Goal: Use online tool/utility: Utilize a website feature to perform a specific function

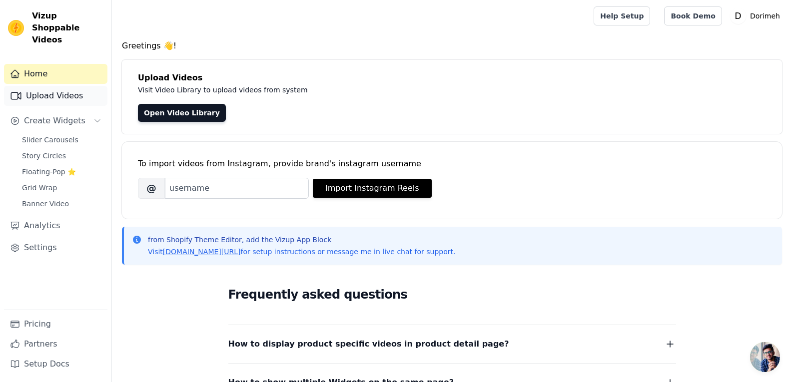
click at [55, 86] on link "Upload Videos" at bounding box center [55, 96] width 103 height 20
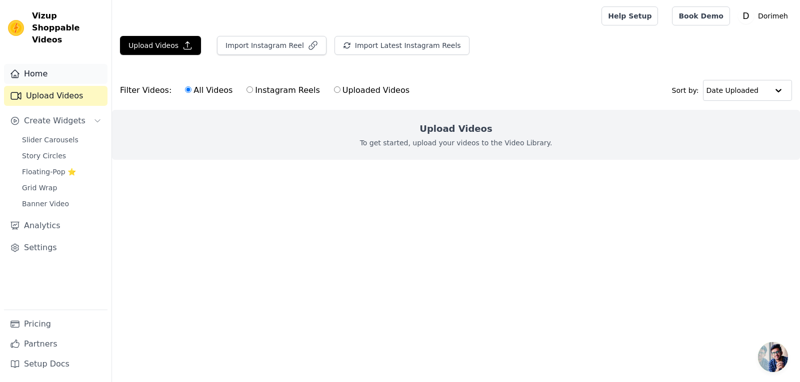
click at [37, 64] on link "Home" at bounding box center [55, 74] width 103 height 20
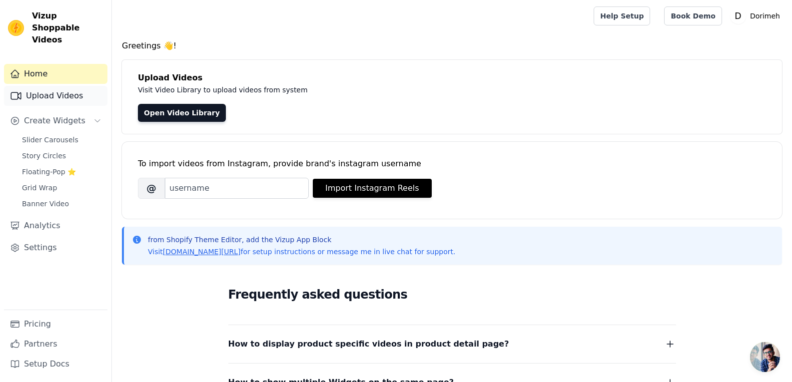
click at [84, 88] on link "Upload Videos" at bounding box center [55, 96] width 103 height 20
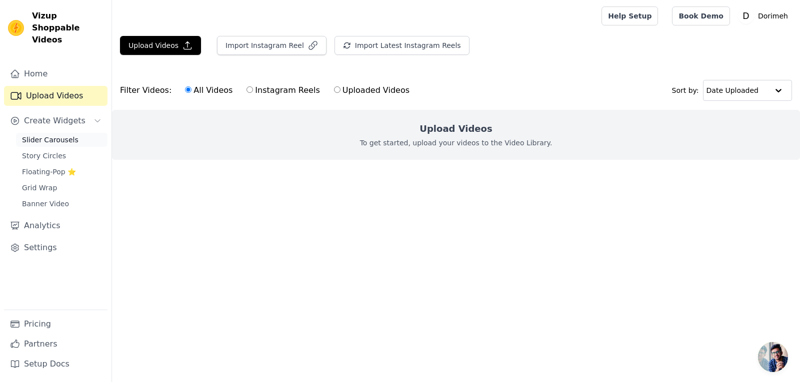
click at [92, 133] on link "Slider Carousels" at bounding box center [61, 140] width 91 height 14
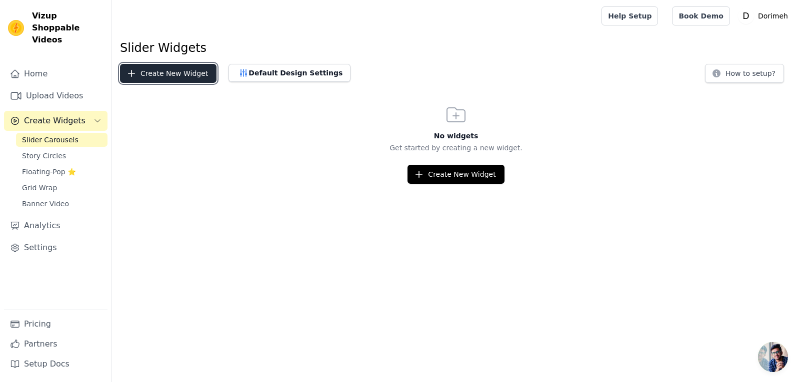
click at [174, 70] on button "Create New Widget" at bounding box center [168, 73] width 96 height 19
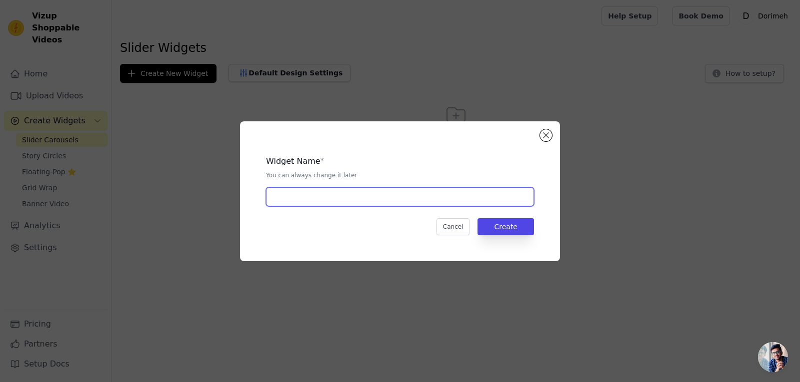
click at [342, 198] on input "text" at bounding box center [400, 196] width 268 height 19
click at [281, 203] on input "PRoduct video slider" at bounding box center [400, 196] width 268 height 19
type input "Product video slider"
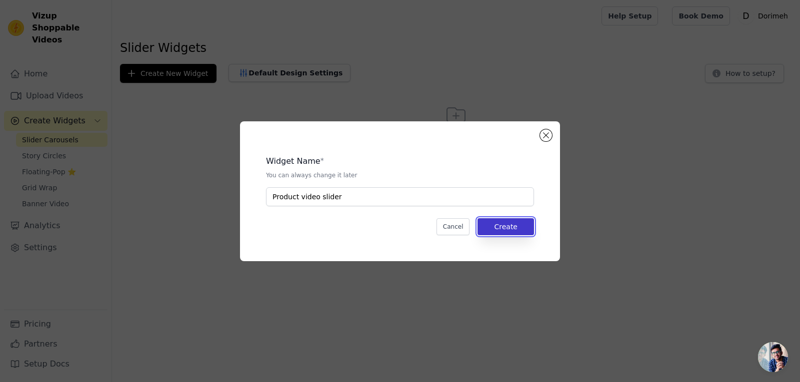
click at [532, 223] on button "Create" at bounding box center [505, 226] width 56 height 17
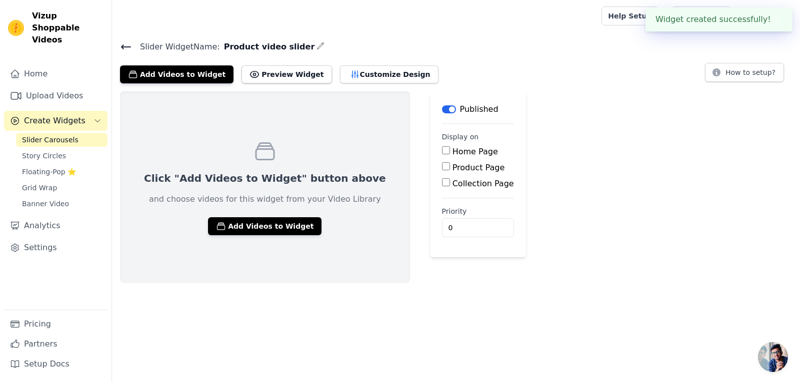
click at [442, 151] on input "Home Page" at bounding box center [446, 150] width 8 height 8
checkbox input "true"
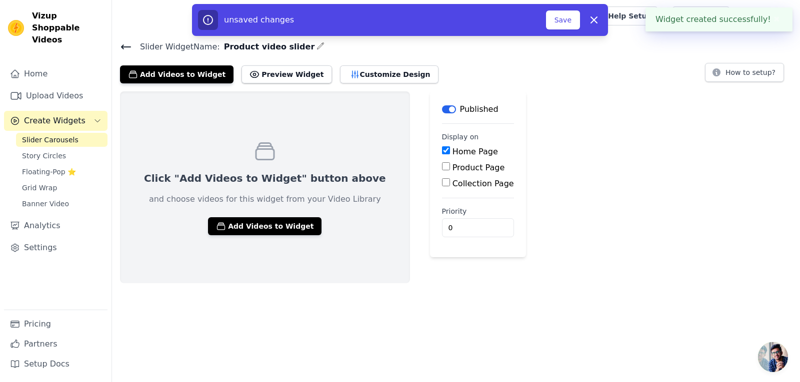
click at [442, 164] on input "Product Page" at bounding box center [446, 166] width 8 height 8
checkbox input "true"
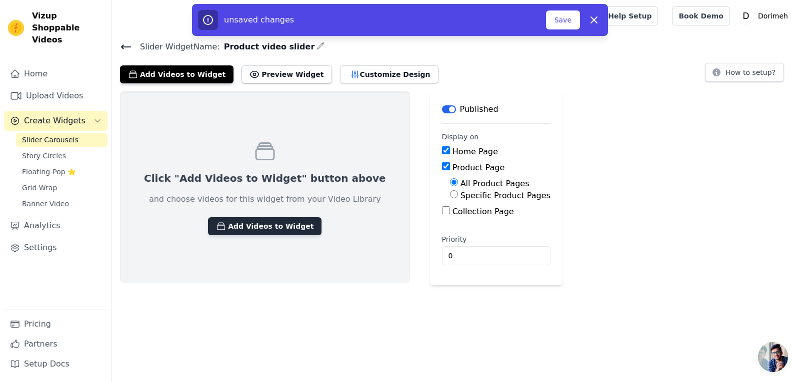
click at [259, 231] on button "Add Videos to Widget" at bounding box center [264, 226] width 113 height 18
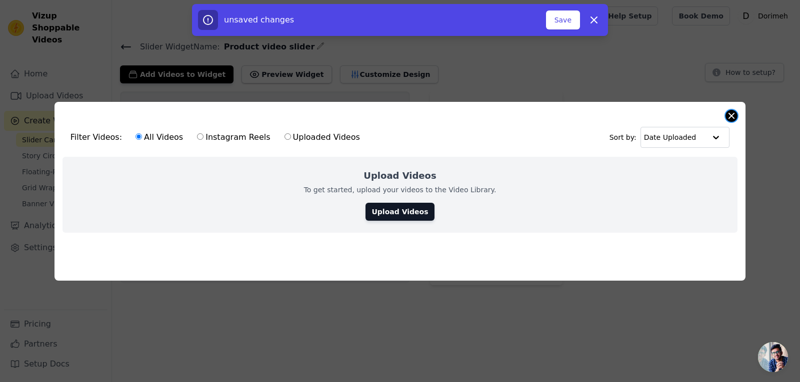
click at [734, 114] on button "Close modal" at bounding box center [731, 116] width 12 height 12
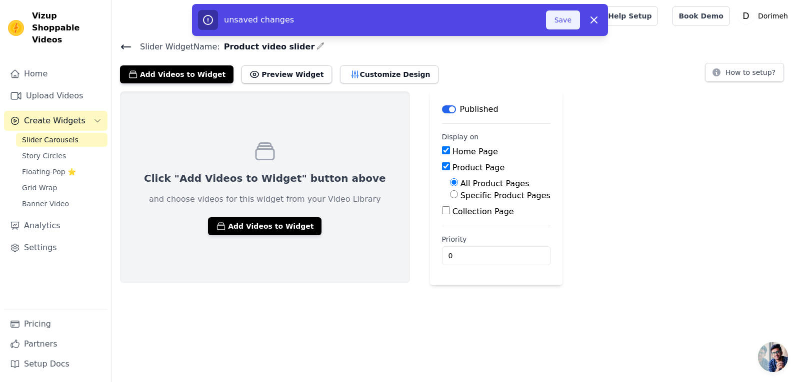
click at [563, 15] on button "Save" at bounding box center [563, 19] width 34 height 19
click at [598, 17] on icon "button" at bounding box center [594, 20] width 12 height 12
checkbox input "false"
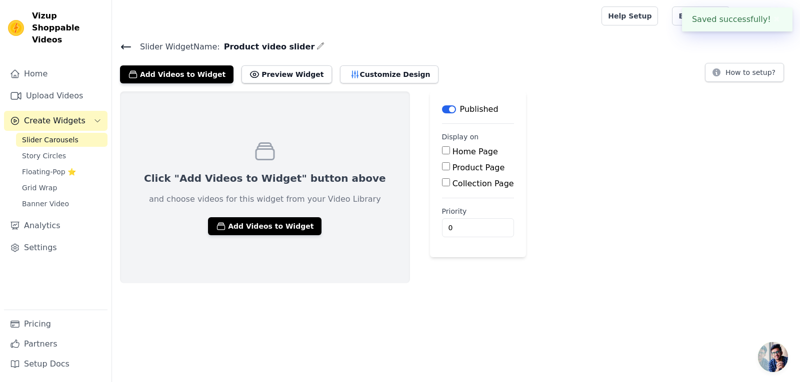
click at [452, 152] on label "Home Page" at bounding box center [474, 151] width 45 height 9
click at [442, 152] on input "Home Page" at bounding box center [446, 150] width 8 height 8
checkbox input "true"
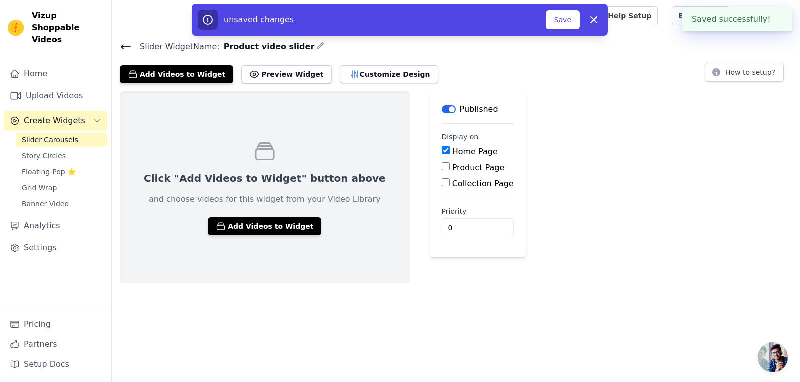
click at [452, 169] on label "Product Page" at bounding box center [478, 167] width 52 height 9
click at [442, 169] on input "Product Page" at bounding box center [446, 166] width 8 height 8
checkbox input "true"
drag, startPoint x: 556, startPoint y: 17, endPoint x: 559, endPoint y: 59, distance: 42.1
click at [556, 18] on button "Save" at bounding box center [563, 19] width 34 height 19
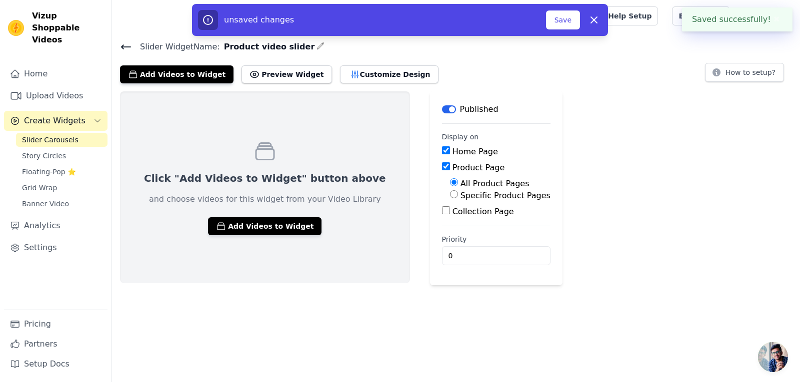
click at [777, 21] on div "unsaved changes Save Dismiss" at bounding box center [400, 20] width 800 height 32
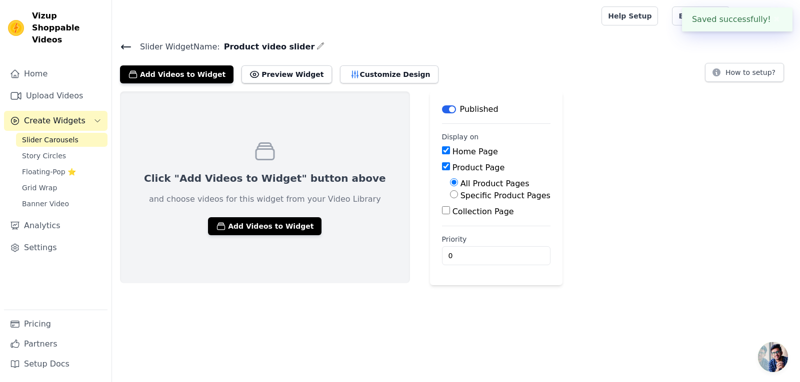
click at [777, 18] on button "✖" at bounding box center [776, 19] width 11 height 12
click at [250, 75] on button "Preview Widget" at bounding box center [286, 74] width 90 height 18
click at [350, 69] on button "Customize Design" at bounding box center [389, 74] width 98 height 18
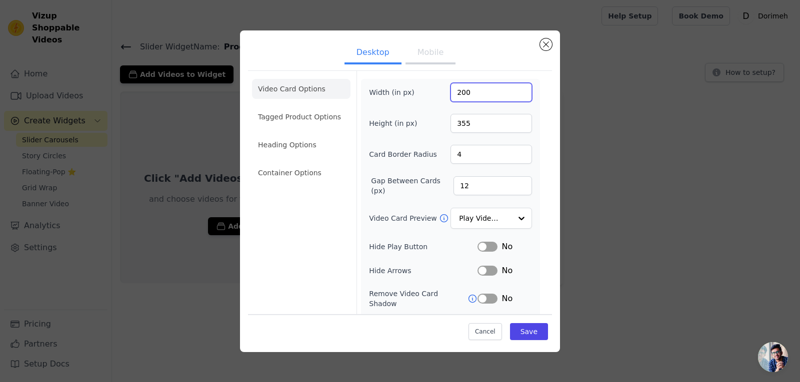
click at [478, 101] on input "200" at bounding box center [490, 92] width 81 height 19
click at [457, 94] on input "200" at bounding box center [490, 92] width 81 height 19
type input "700"
click at [471, 150] on input "4" at bounding box center [490, 154] width 81 height 19
click at [525, 333] on button "Save" at bounding box center [529, 331] width 38 height 17
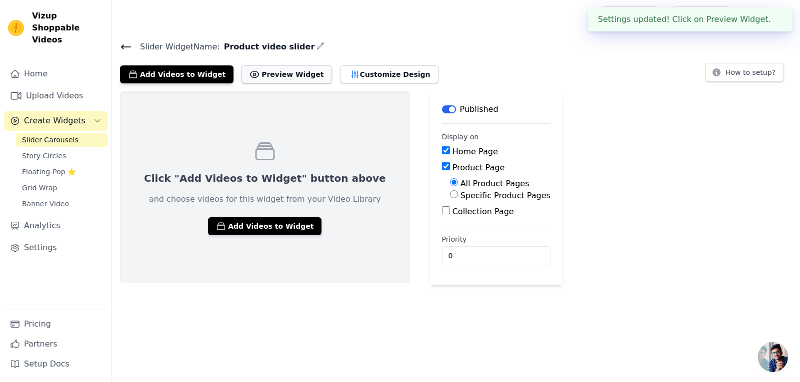
click at [287, 69] on button "Preview Widget" at bounding box center [286, 74] width 90 height 18
